Goal: Find specific page/section: Find specific page/section

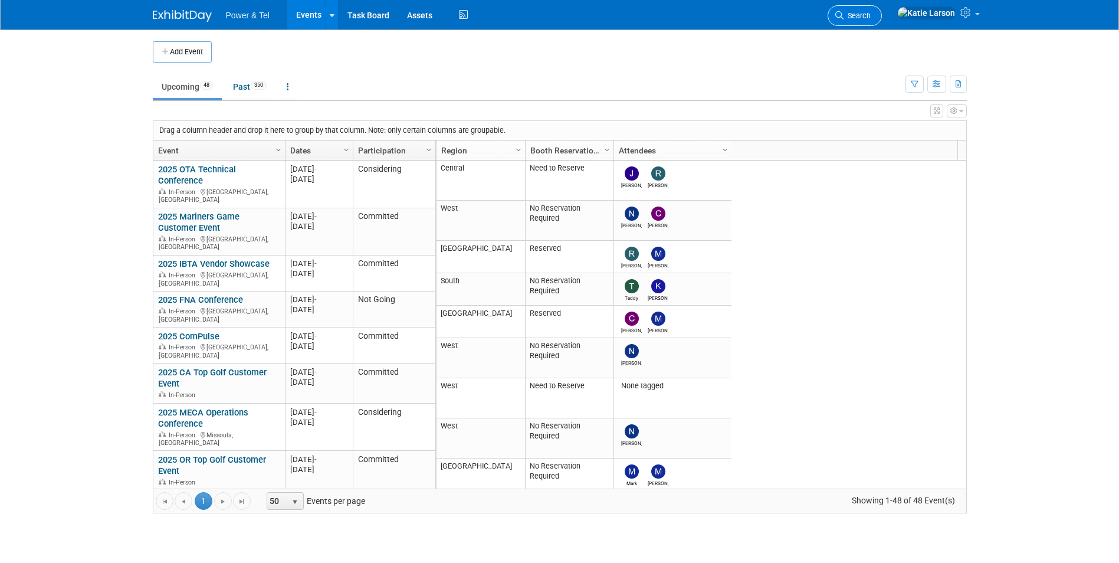
click at [882, 24] on link "Search" at bounding box center [855, 15] width 54 height 21
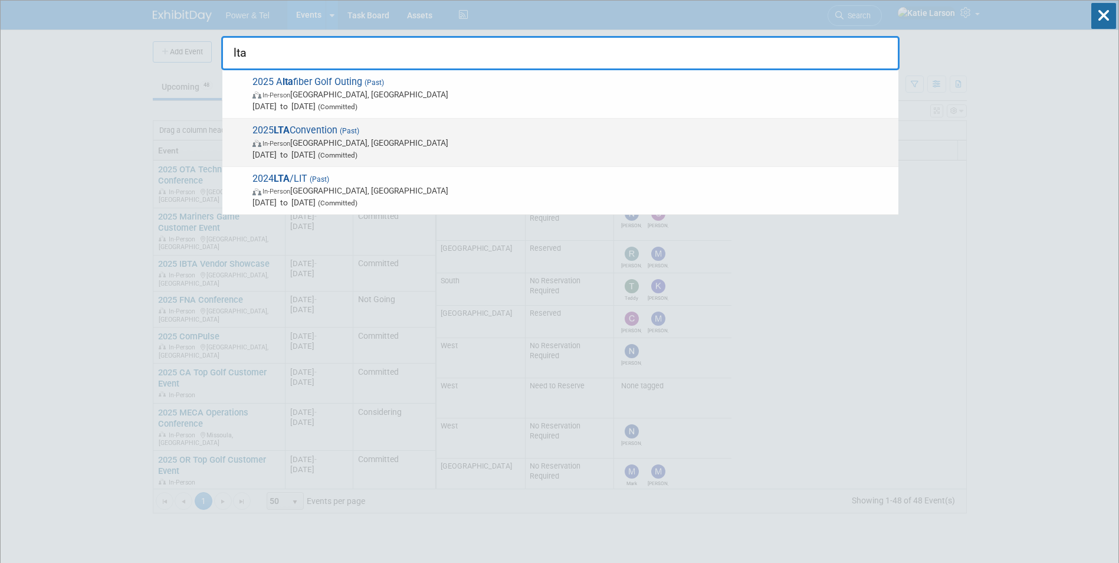
type input "lta"
click at [519, 147] on span "In-Person [GEOGRAPHIC_DATA], [GEOGRAPHIC_DATA]" at bounding box center [572, 143] width 640 height 12
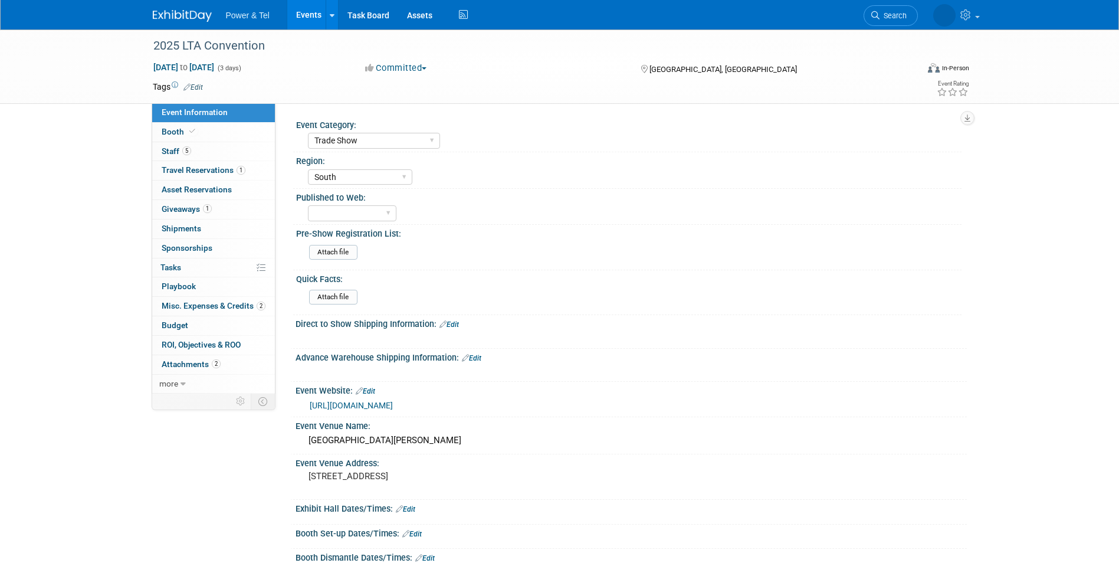
select select "Trade Show"
select select "South"
click at [199, 303] on span "Misc. Expenses & Credits 2" at bounding box center [214, 305] width 104 height 9
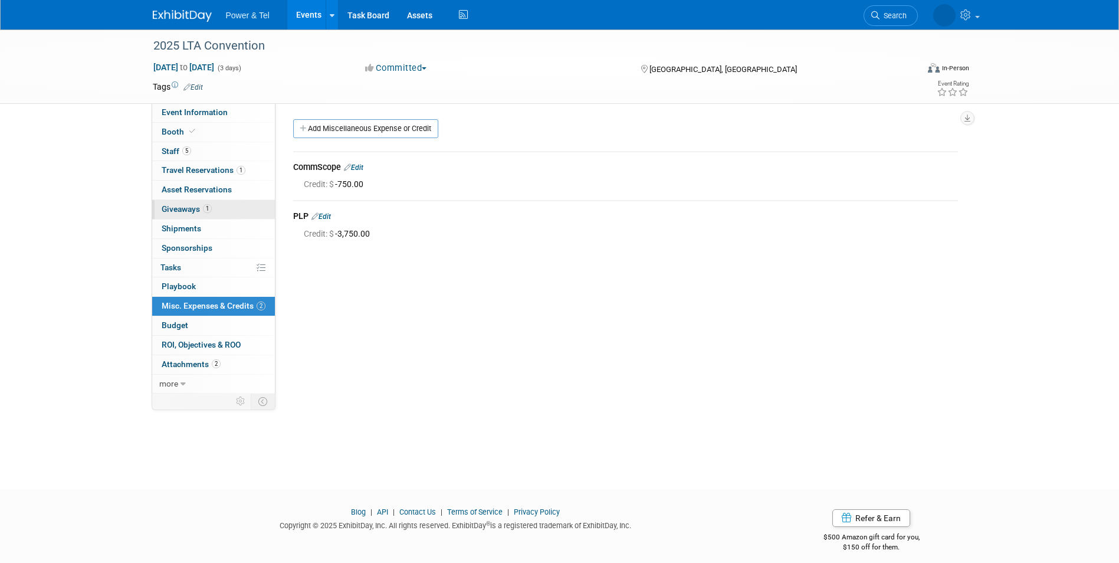
click at [194, 205] on span "Giveaways 1" at bounding box center [187, 208] width 50 height 9
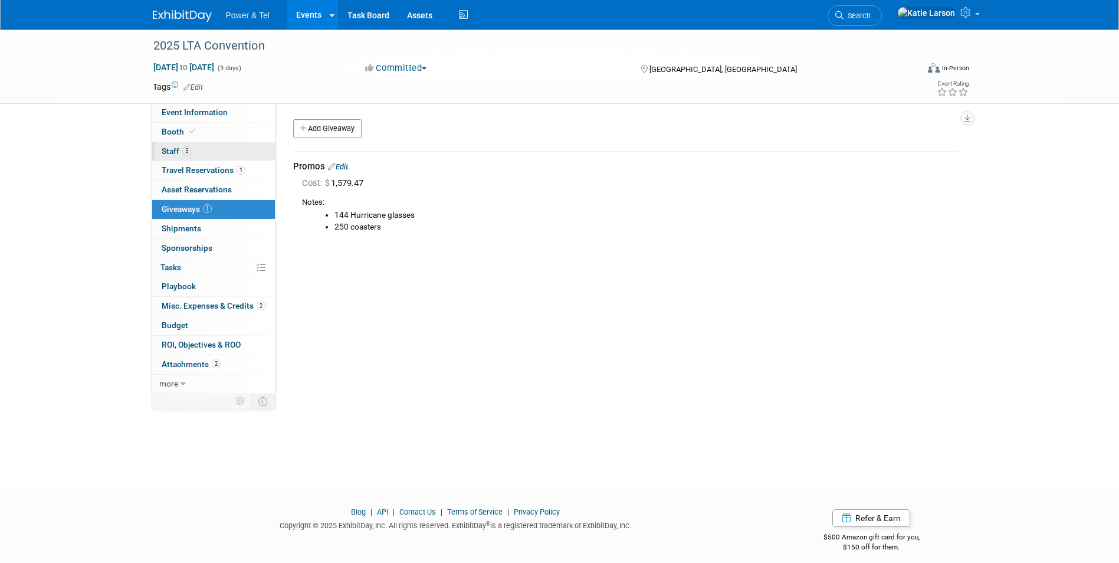
click at [195, 153] on link "5 Staff 5" at bounding box center [213, 151] width 123 height 19
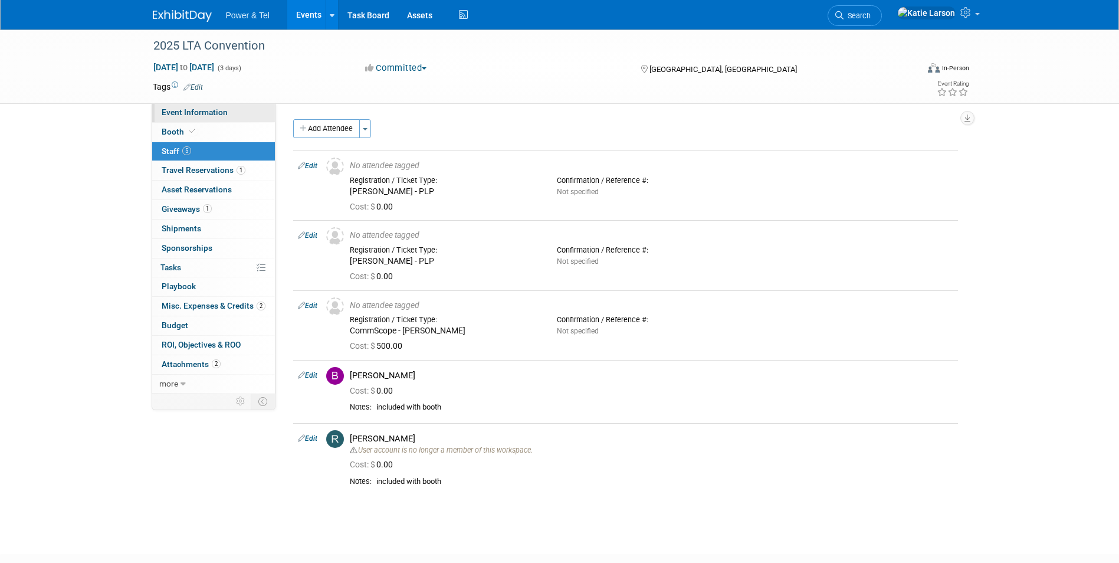
click at [198, 107] on link "Event Information" at bounding box center [213, 112] width 123 height 19
select select "Trade Show"
select select "South"
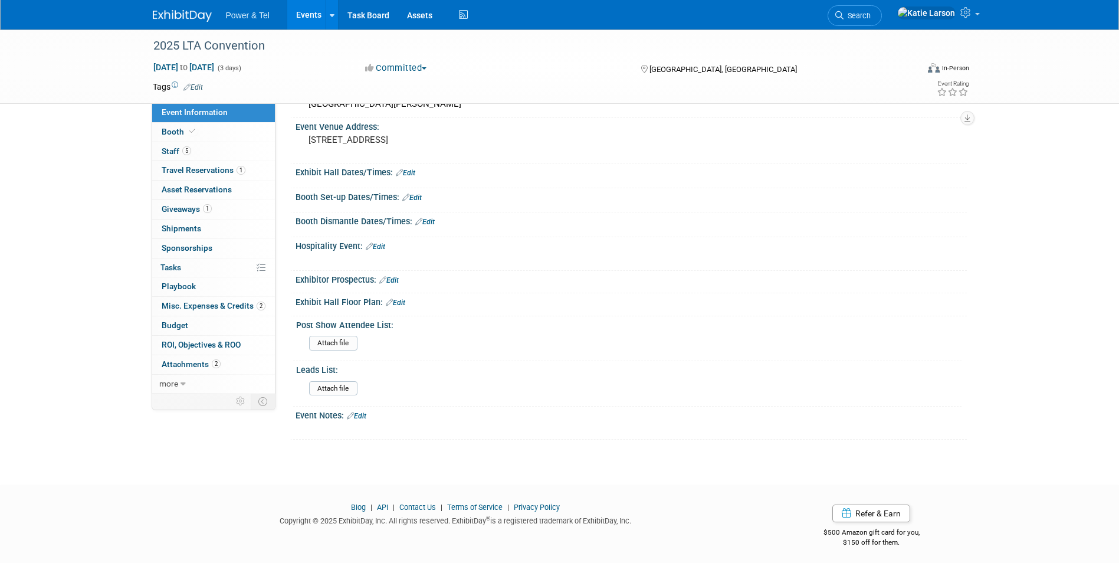
scroll to position [340, 0]
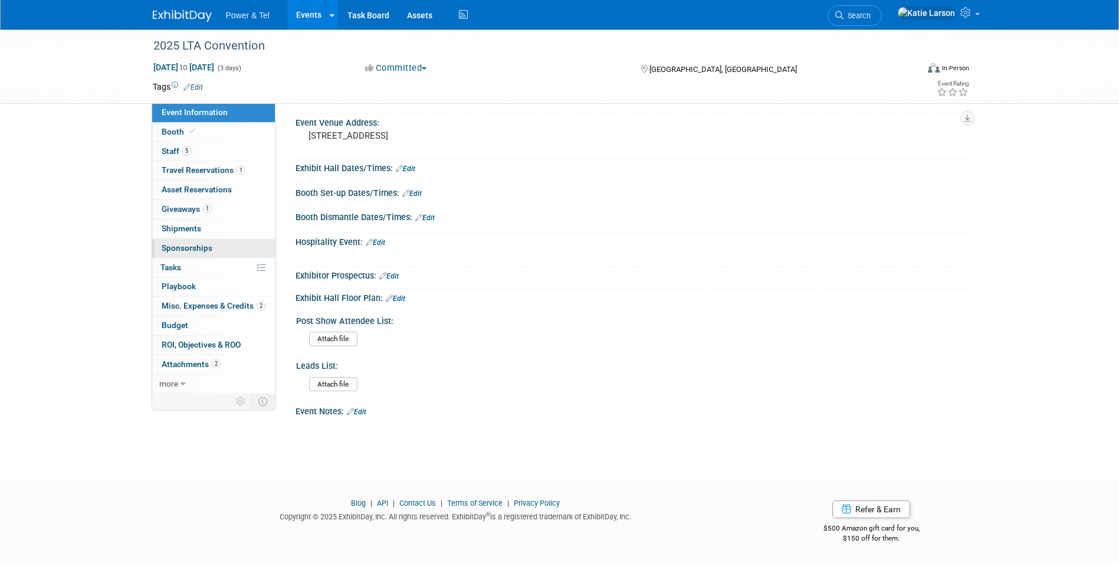
click at [204, 249] on span "Sponsorships 0" at bounding box center [187, 247] width 51 height 9
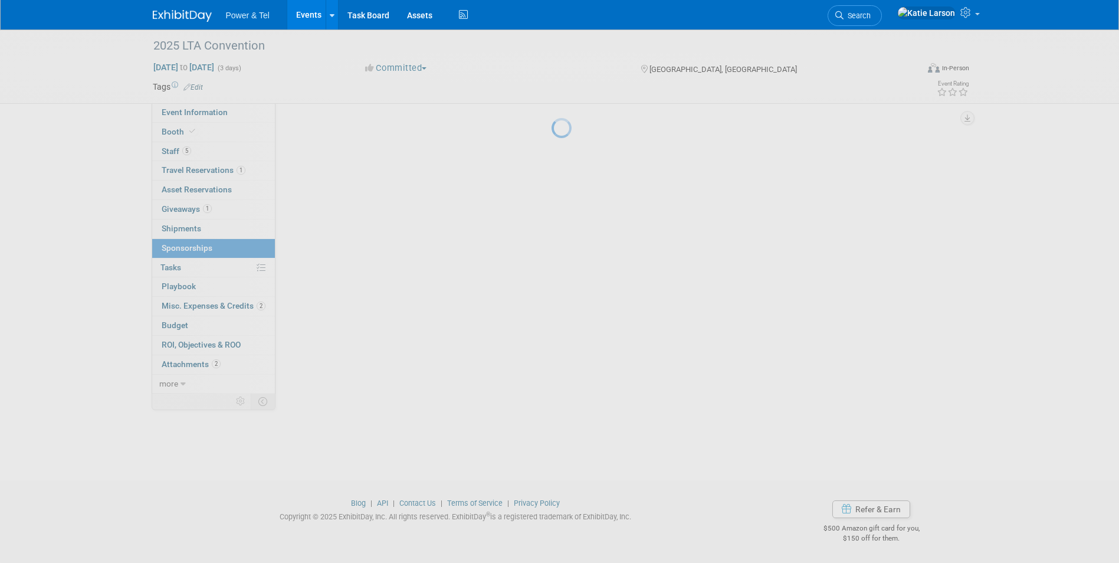
scroll to position [0, 0]
